Goal: Information Seeking & Learning: Learn about a topic

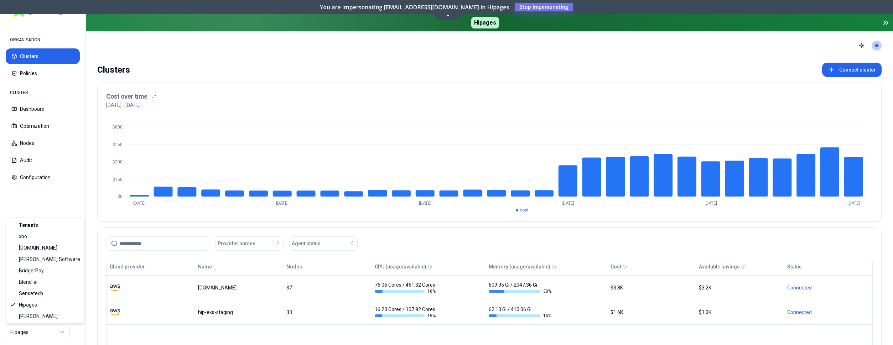
click at [33, 337] on html "ORGANISATION Clusters Policies CLUSTER Dashboard Optimization Nodes Audit Confi…" at bounding box center [446, 172] width 893 height 345
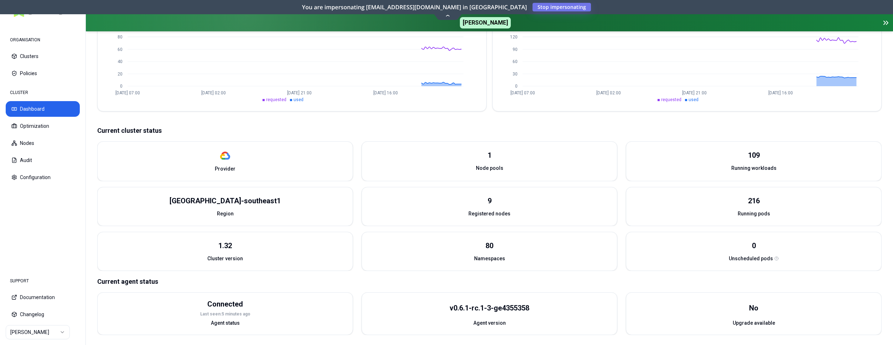
scroll to position [209, 0]
click at [45, 126] on button "Optimization" at bounding box center [43, 126] width 74 height 16
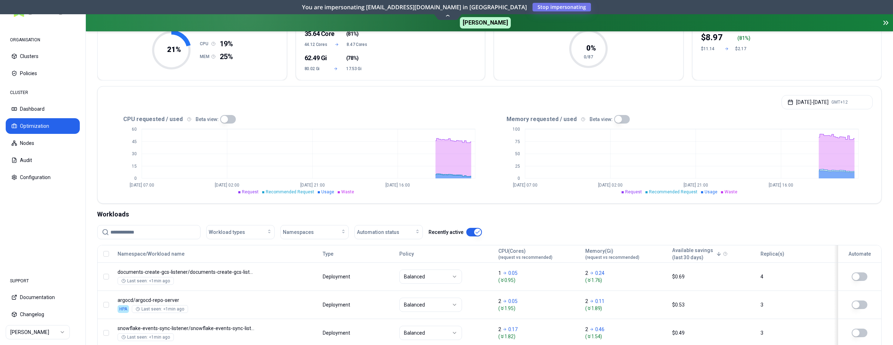
scroll to position [73, 0]
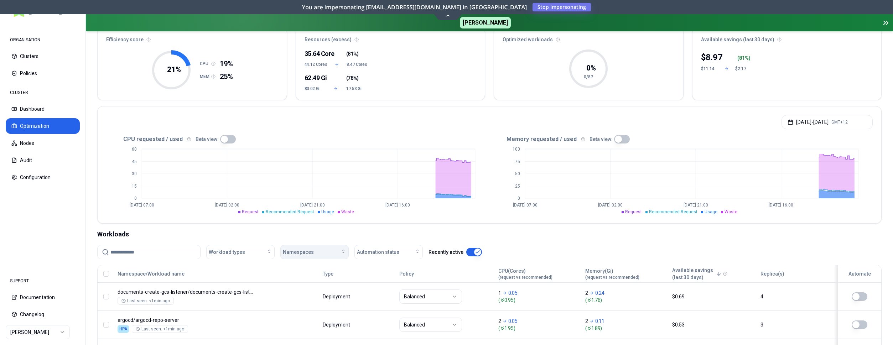
click at [315, 254] on div "Namespaces" at bounding box center [314, 252] width 63 height 7
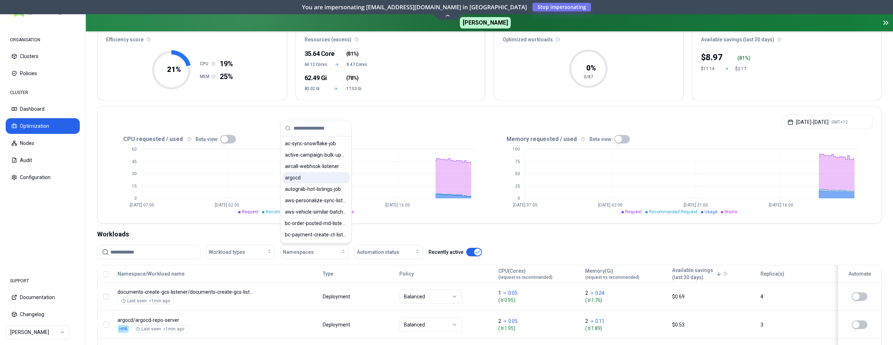
click at [313, 177] on div "argocd" at bounding box center [316, 177] width 68 height 11
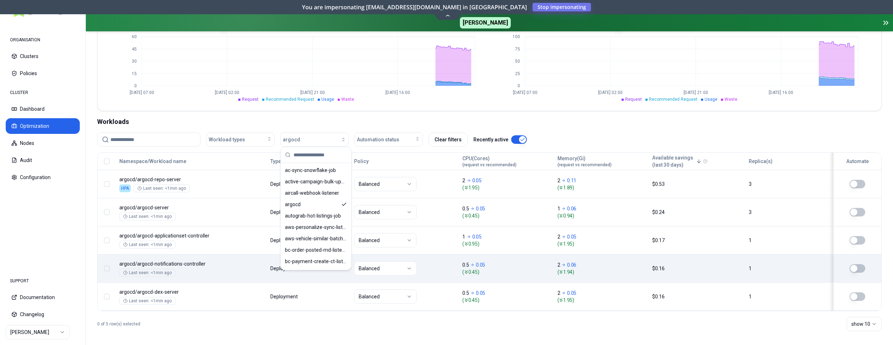
scroll to position [188, 0]
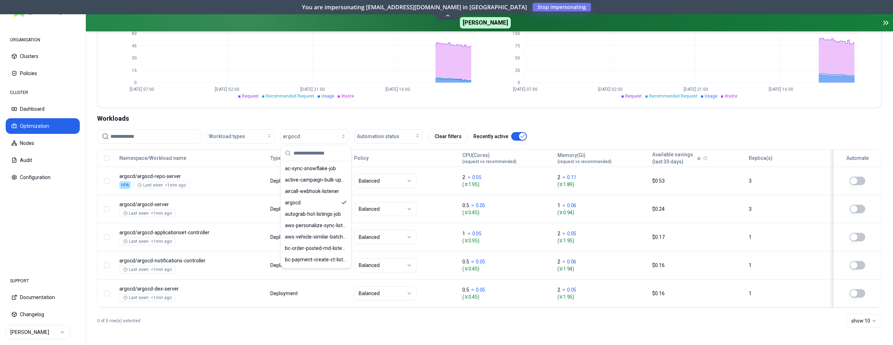
click at [435, 333] on div "0 of 5 row(s) selected show: 10" at bounding box center [489, 321] width 784 height 26
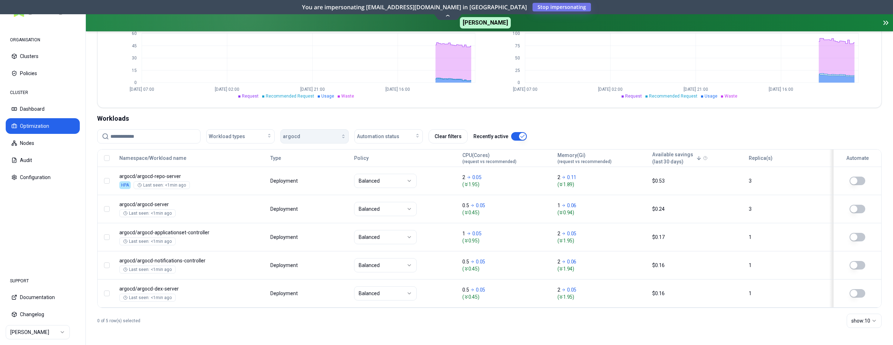
click at [338, 140] on button "argocd" at bounding box center [314, 136] width 68 height 14
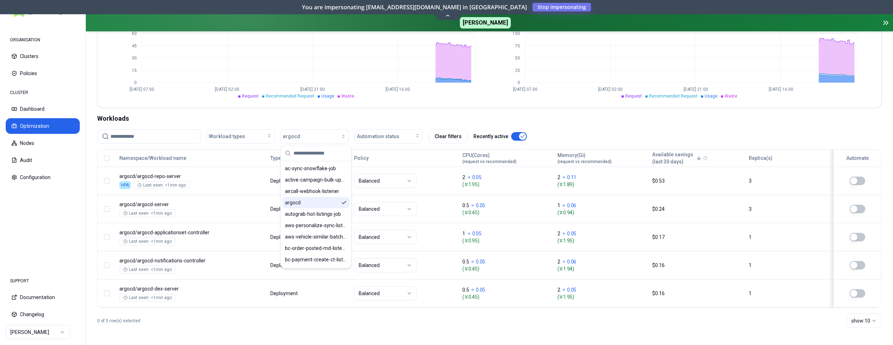
click at [343, 203] on icon "Suggestions" at bounding box center [344, 203] width 6 height 6
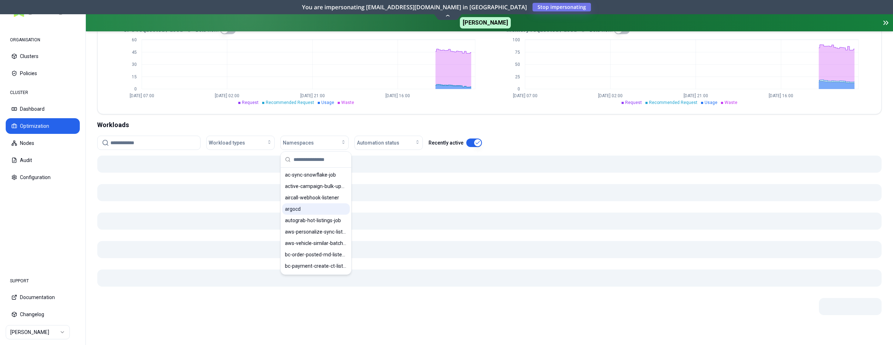
scroll to position [182, 0]
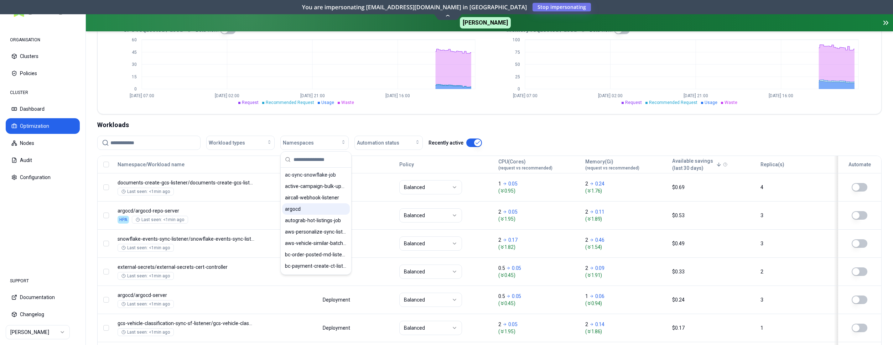
click at [391, 115] on div "Optimization Efficiency score 21 % CPU 19% MEM 25% Resources (excess) 35.64 Cor…" at bounding box center [489, 193] width 807 height 597
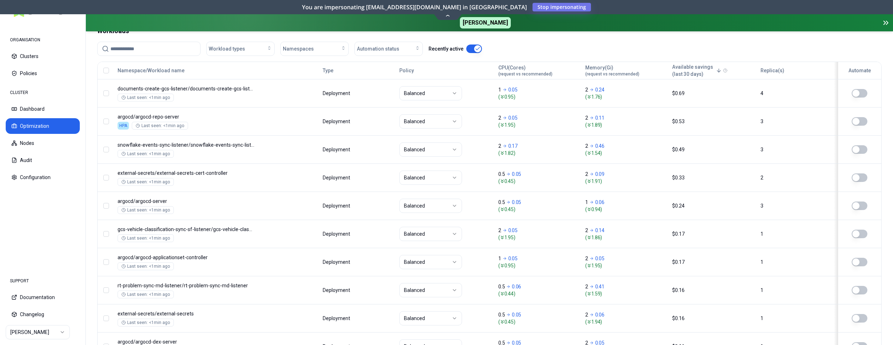
scroll to position [329, 0]
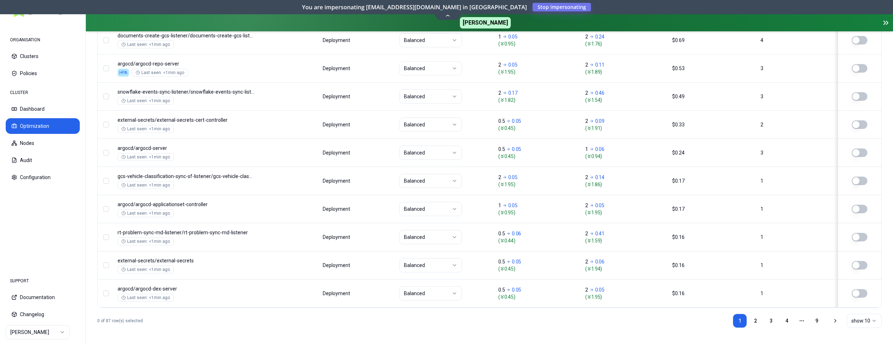
click at [853, 319] on html "ORGANISATION Clusters Policies CLUSTER Dashboard Optimization Nodes Audit Confi…" at bounding box center [446, 172] width 893 height 345
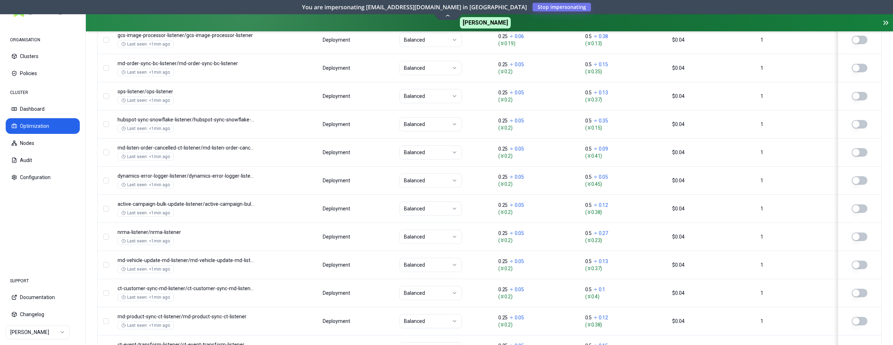
scroll to position [892, 0]
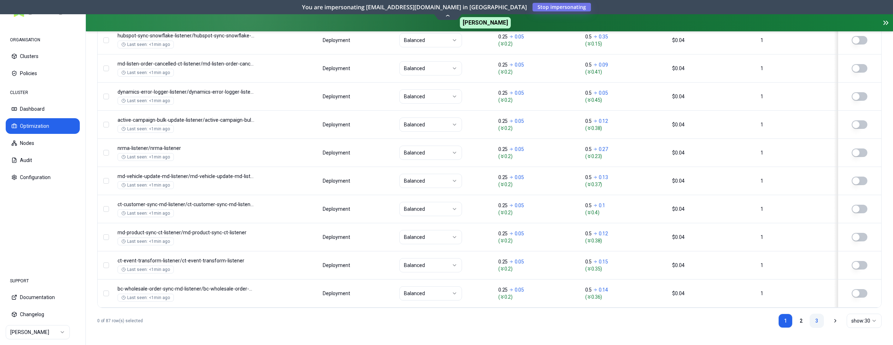
click at [821, 319] on link "3" at bounding box center [817, 321] width 14 height 14
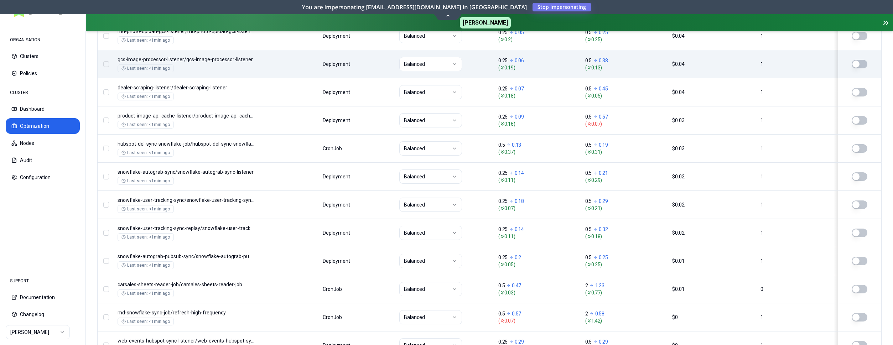
scroll to position [364, 0]
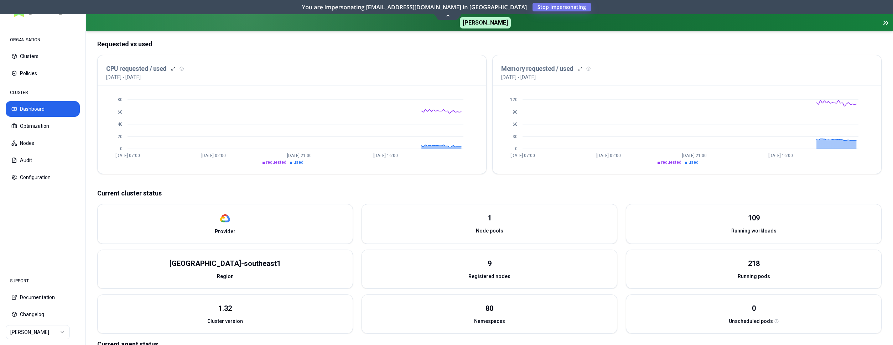
scroll to position [77, 0]
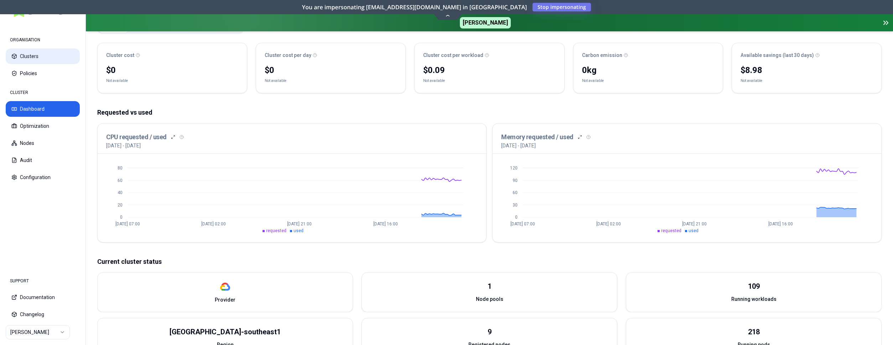
click at [35, 58] on button "Clusters" at bounding box center [43, 56] width 74 height 16
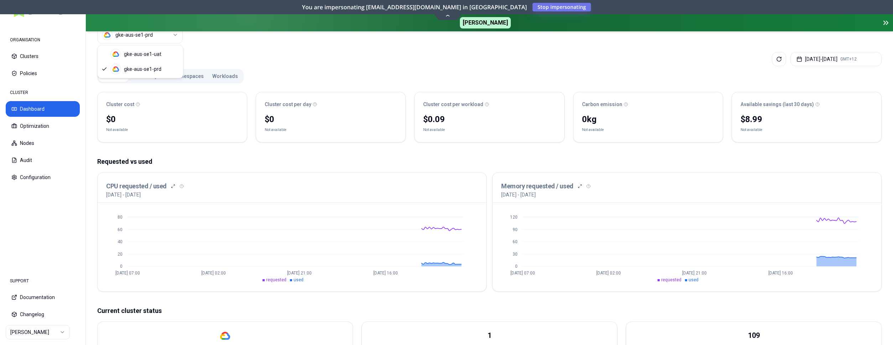
scroll to position [28, 0]
click at [147, 38] on html "ORGANISATION Clusters Policies CLUSTER Dashboard Optimization Nodes Audit Confi…" at bounding box center [446, 172] width 893 height 345
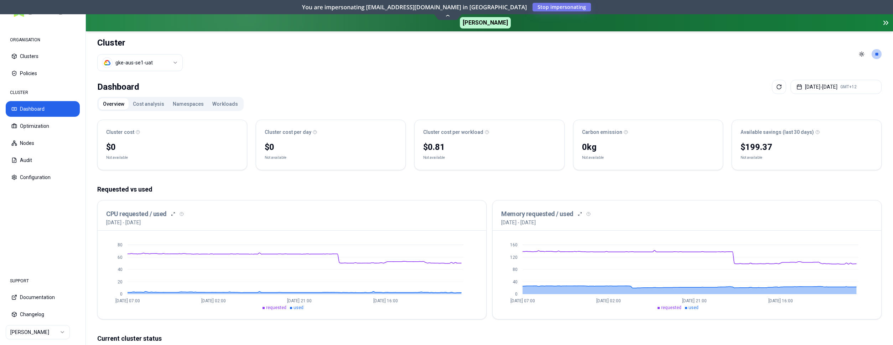
click at [145, 59] on html "ORGANISATION Clusters Policies CLUSTER Dashboard Optimization Nodes Audit Confi…" at bounding box center [446, 172] width 893 height 345
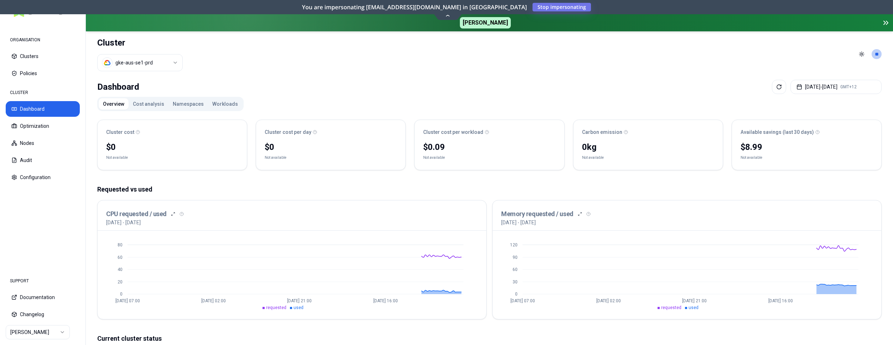
click at [156, 65] on html "ORGANISATION Clusters Policies CLUSTER Dashboard Optimization Nodes Audit Confi…" at bounding box center [446, 172] width 893 height 345
